Goal: Information Seeking & Learning: Learn about a topic

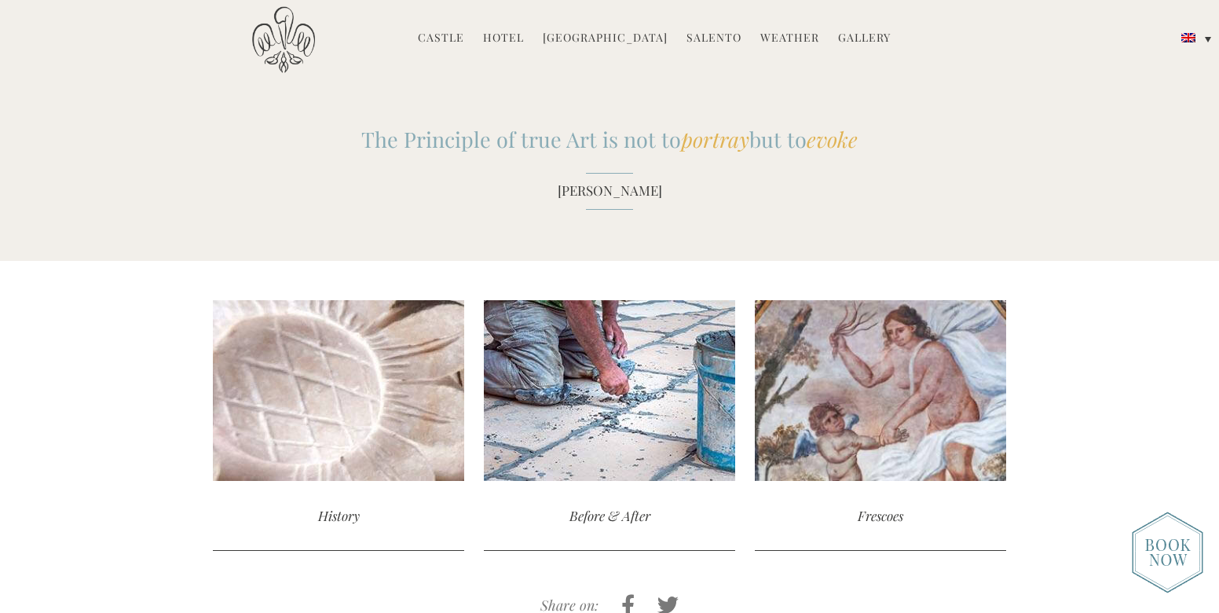
scroll to position [1582, 0]
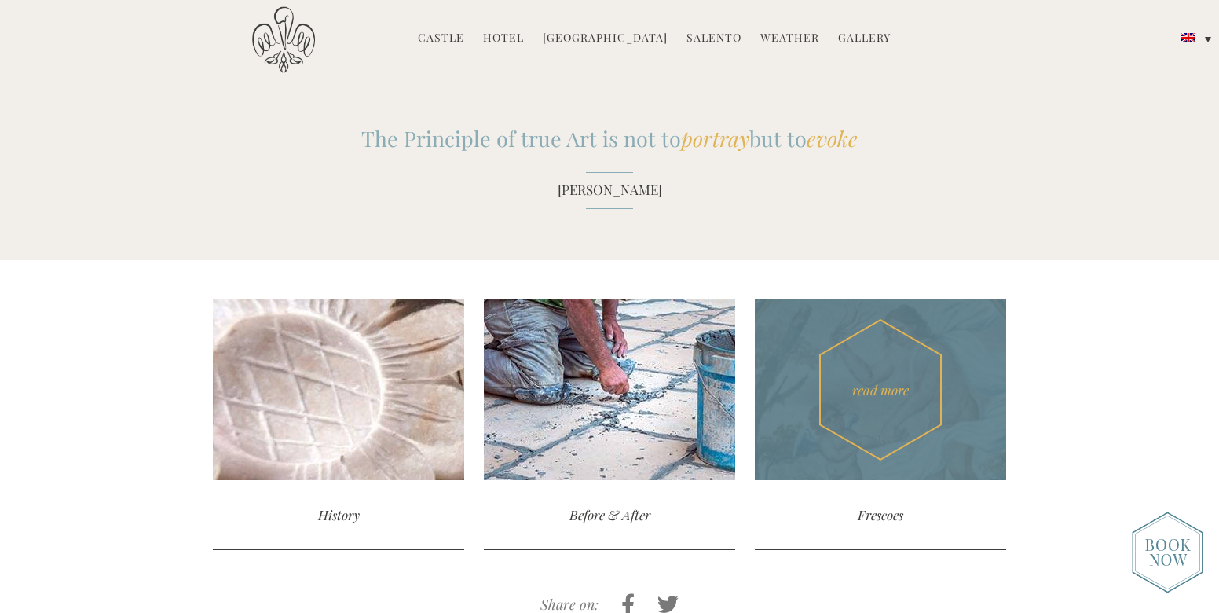
click at [866, 390] on div "read more" at bounding box center [880, 389] width 251 height 181
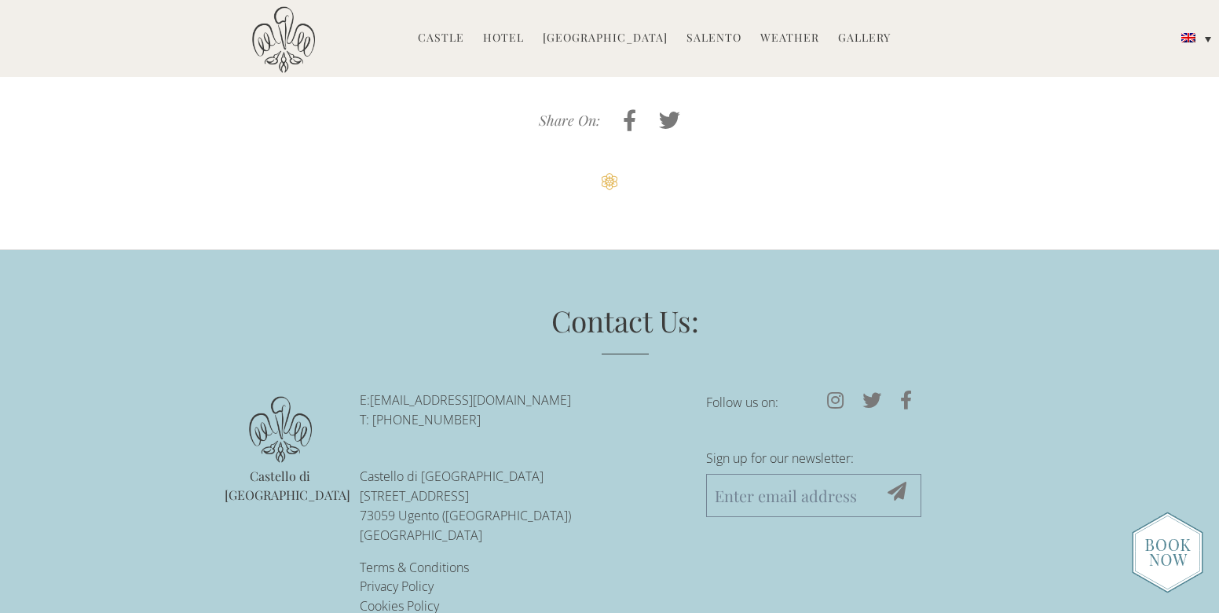
scroll to position [2740, 0]
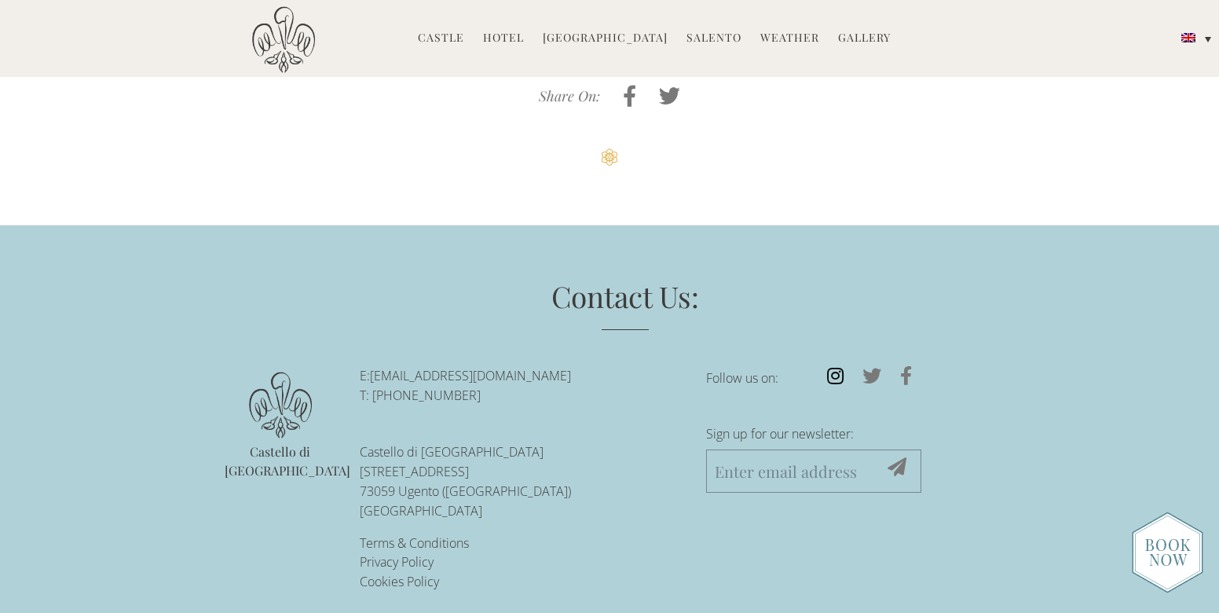
click at [832, 366] on icon at bounding box center [834, 375] width 35 height 19
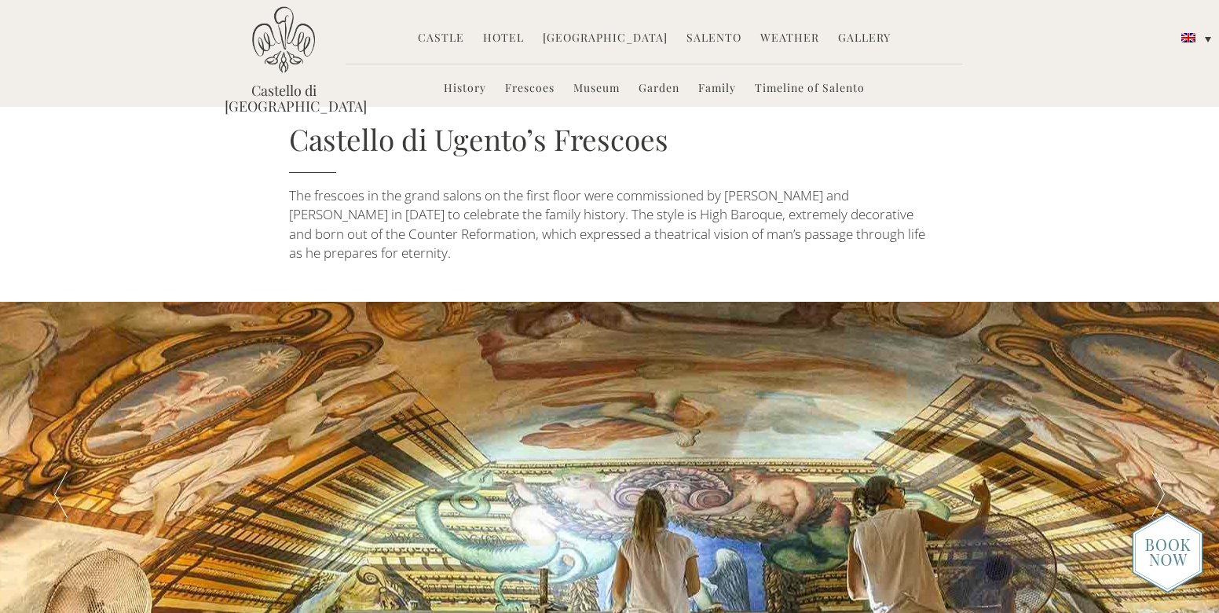
scroll to position [0, 0]
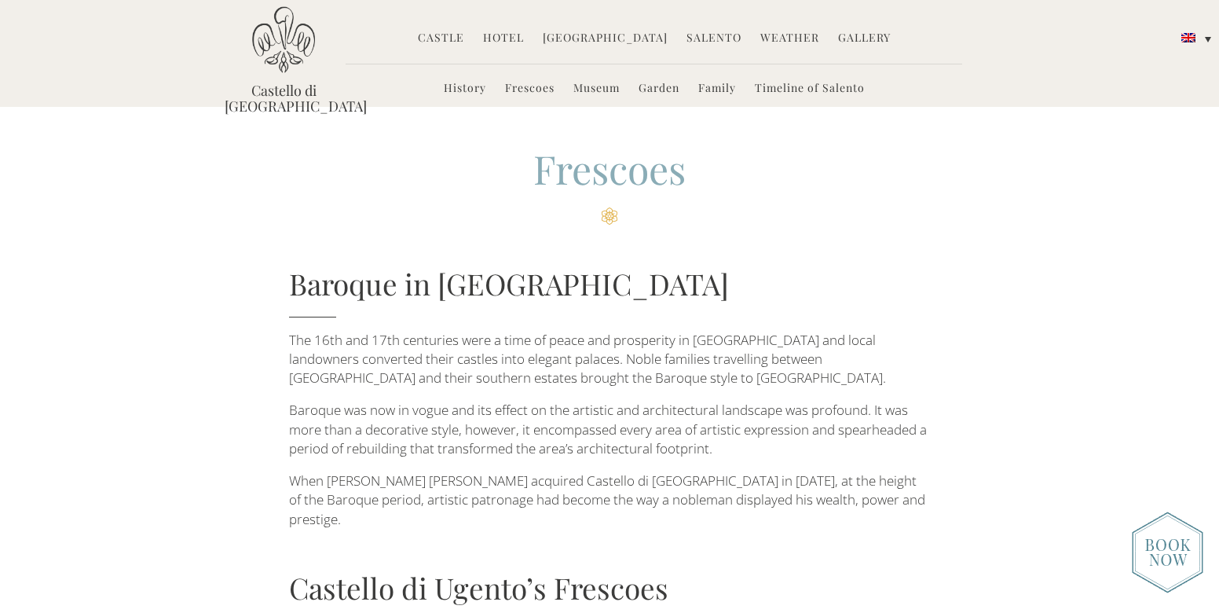
click at [672, 90] on link "Garden" at bounding box center [658, 89] width 41 height 18
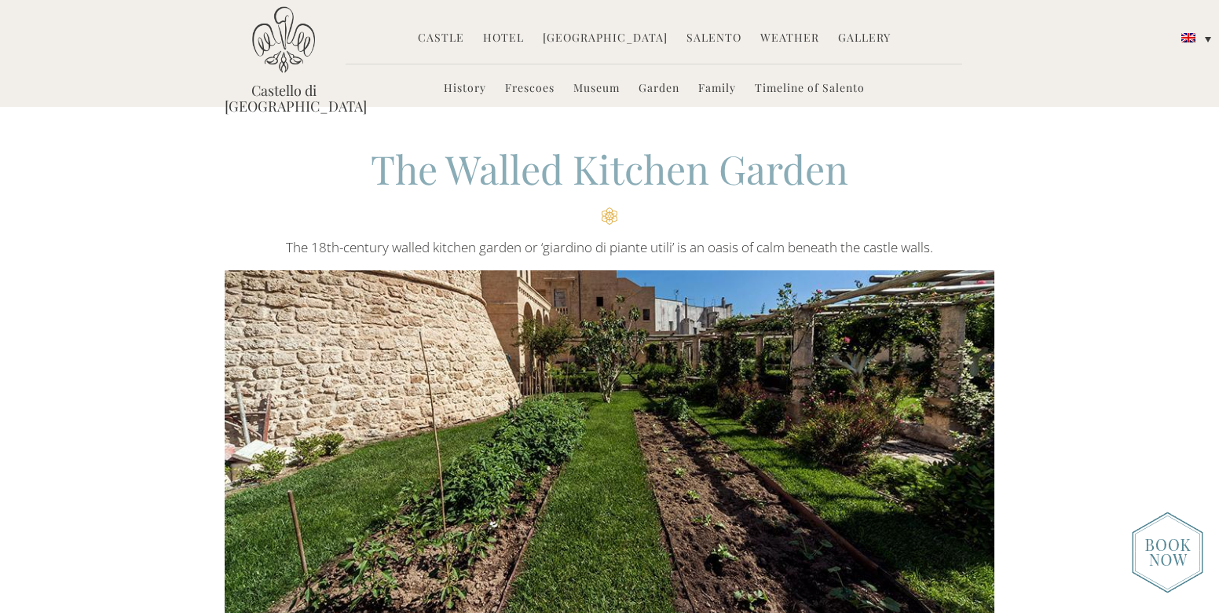
click at [536, 88] on link "Frescoes" at bounding box center [529, 89] width 49 height 18
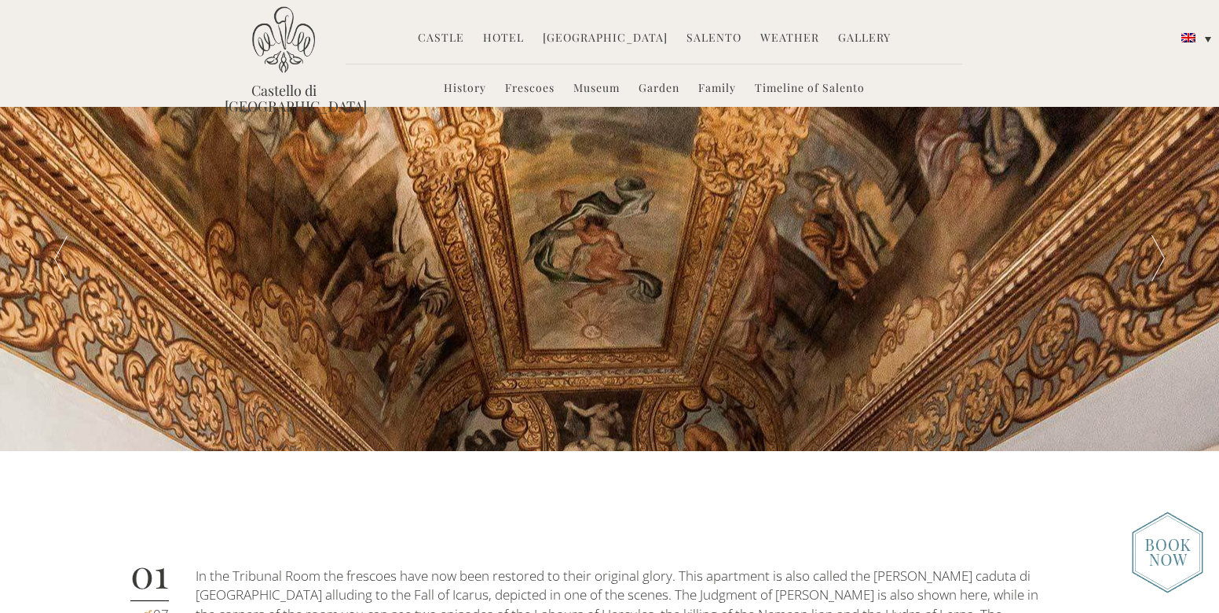
scroll to position [653, 0]
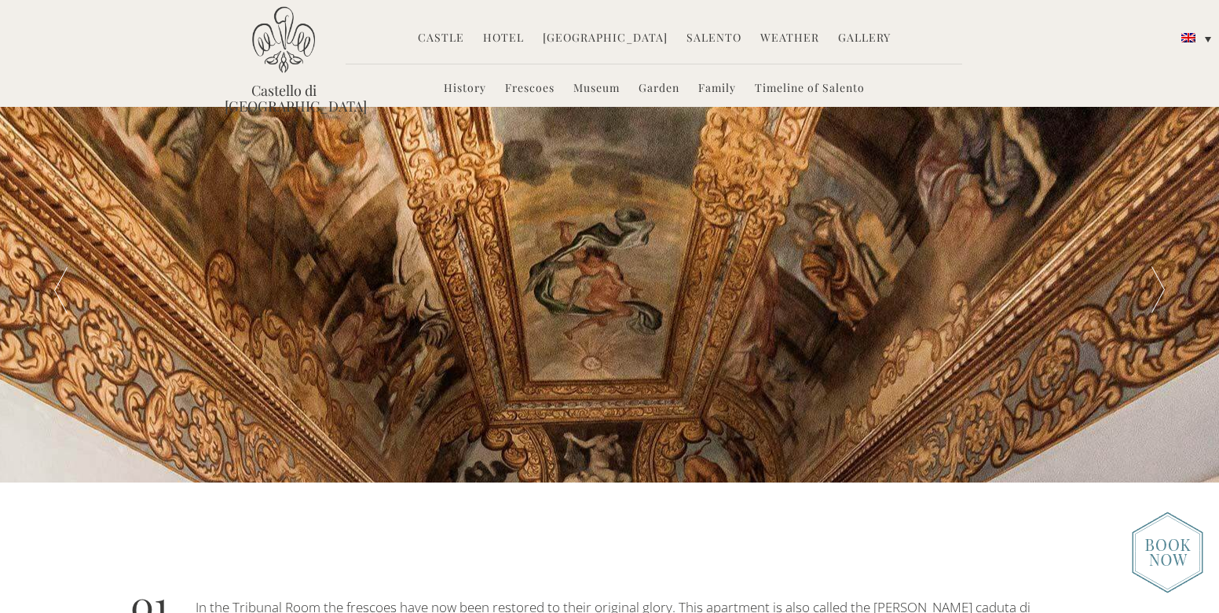
click at [591, 90] on link "Museum" at bounding box center [596, 89] width 46 height 18
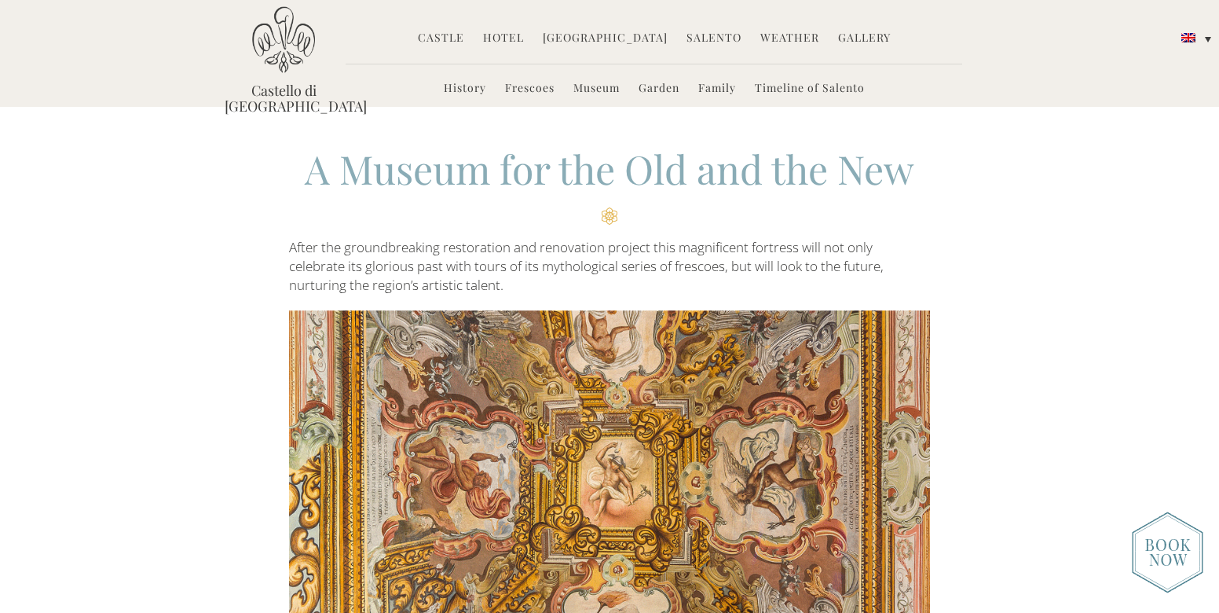
click at [465, 89] on link "History" at bounding box center [465, 89] width 42 height 18
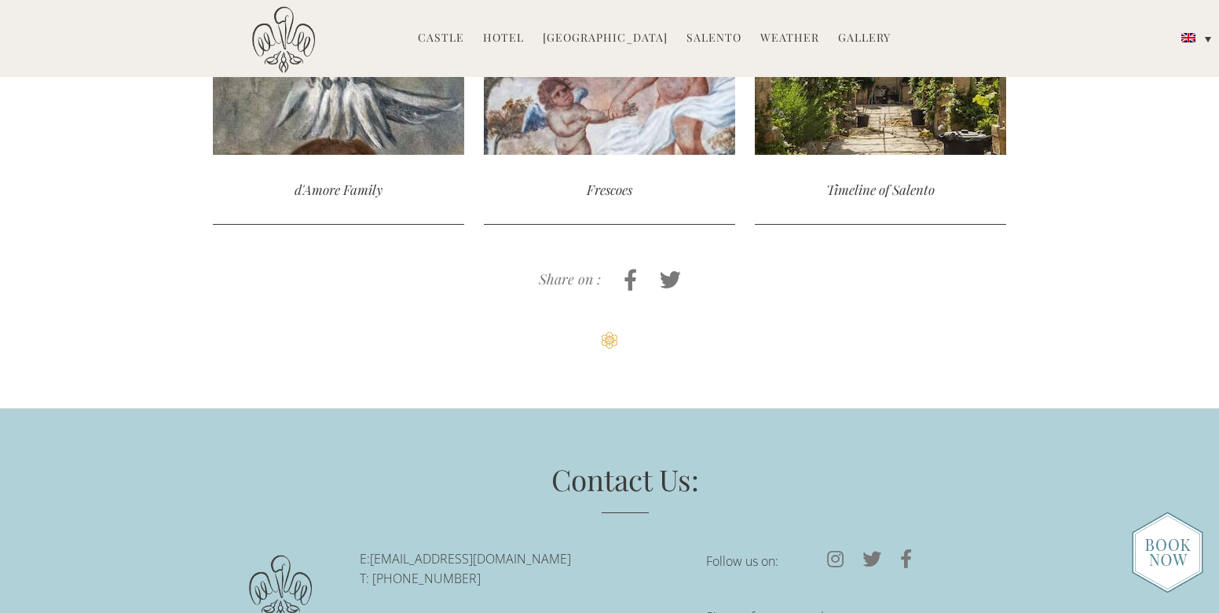
scroll to position [905, 0]
